Goal: Check status

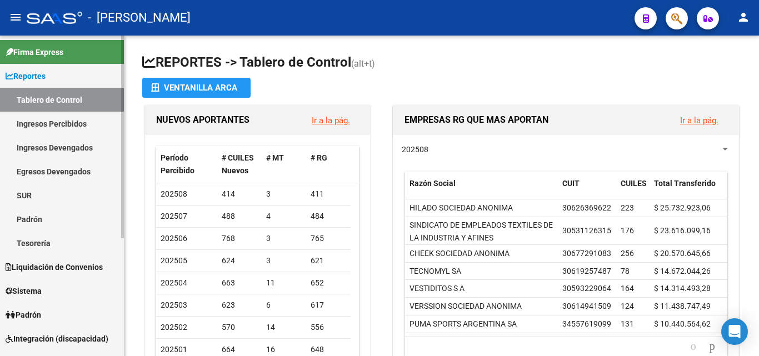
scroll to position [56, 0]
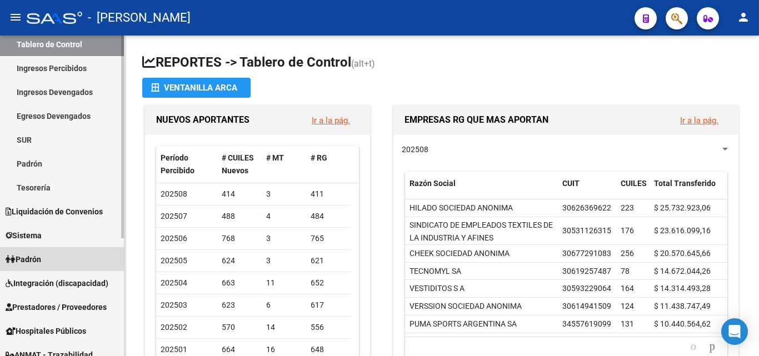
click at [48, 257] on link "Padrón" at bounding box center [62, 259] width 124 height 24
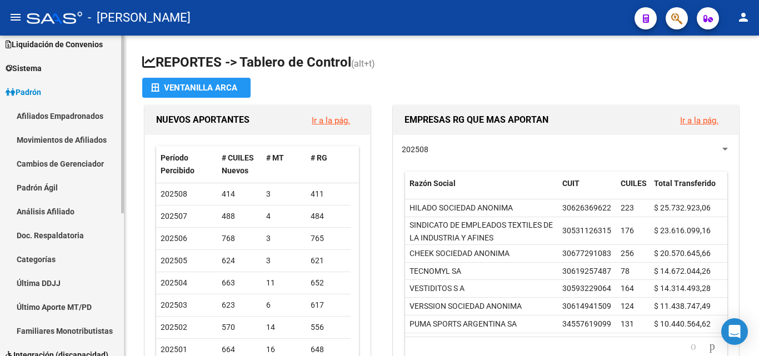
click at [53, 192] on link "Padrón Ágil" at bounding box center [62, 188] width 124 height 24
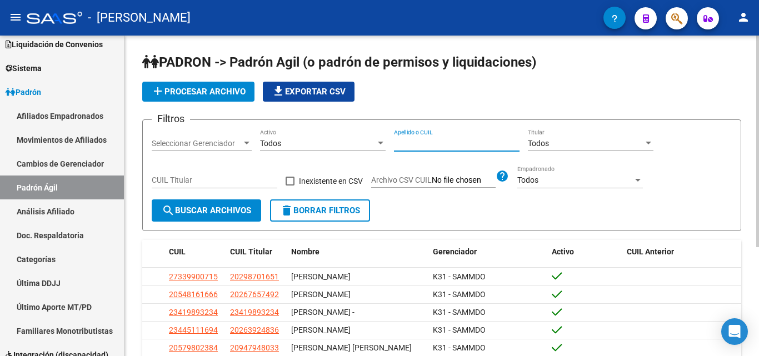
paste input "26679407"
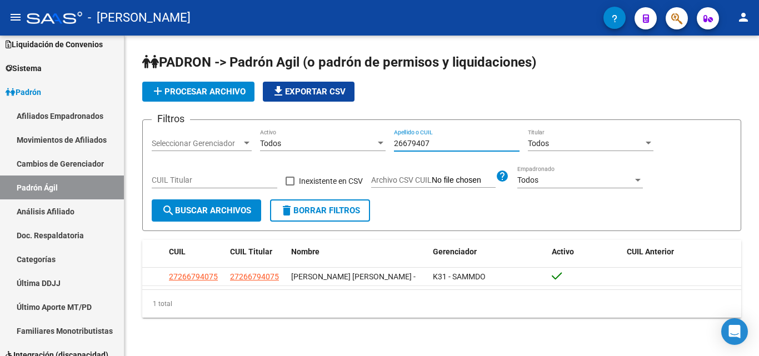
type input "26679407"
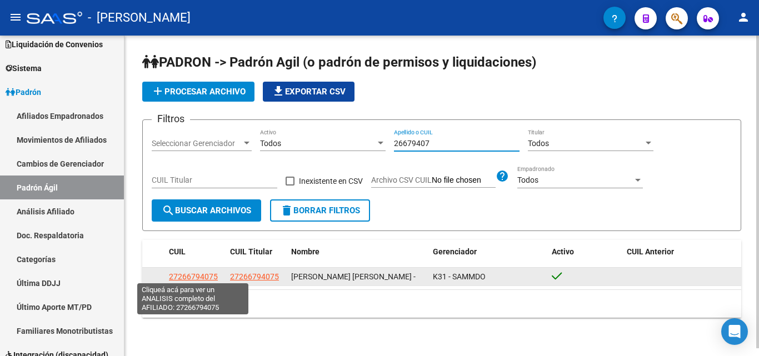
click at [191, 276] on span "27266794075" at bounding box center [193, 276] width 49 height 9
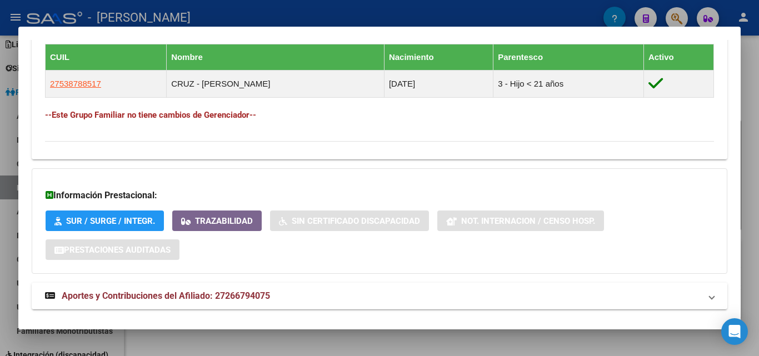
scroll to position [648, 0]
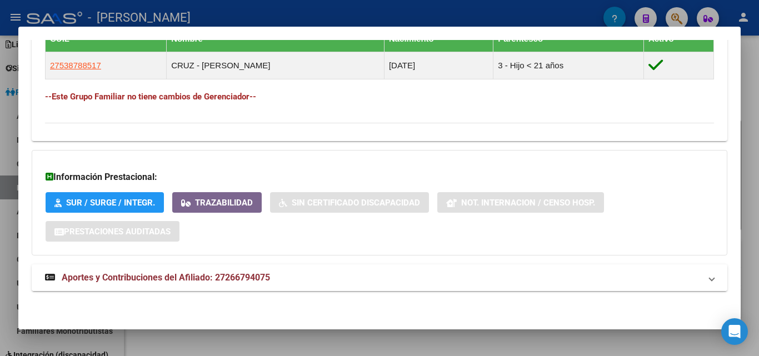
click at [147, 278] on span "Aportes y Contribuciones del Afiliado: 27266794075" at bounding box center [166, 277] width 208 height 11
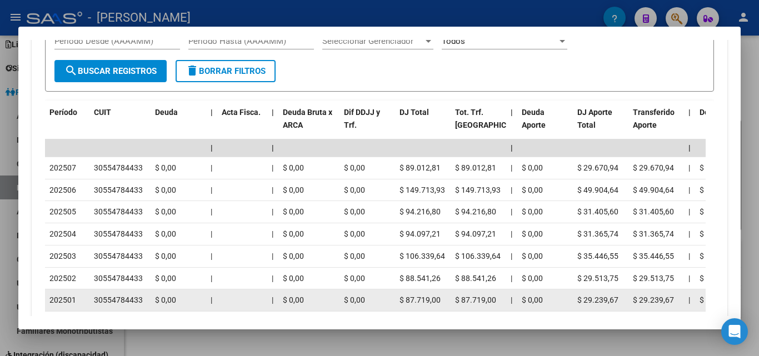
scroll to position [1031, 0]
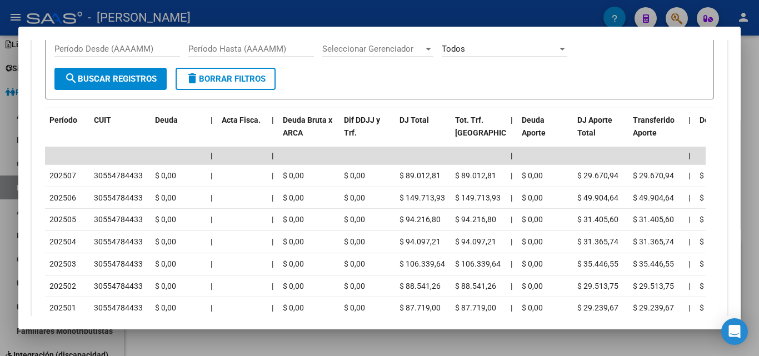
click at [568, 342] on div at bounding box center [379, 178] width 759 height 356
